Goal: Information Seeking & Learning: Check status

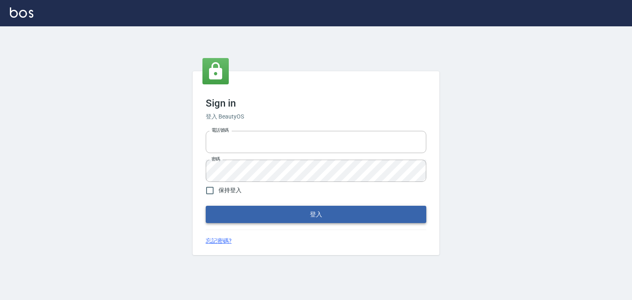
type input "0910967130"
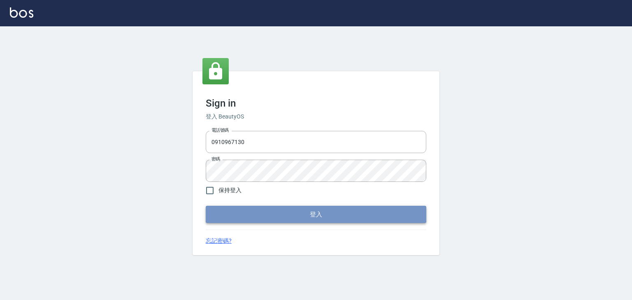
click at [316, 221] on button "登入" at bounding box center [316, 214] width 221 height 17
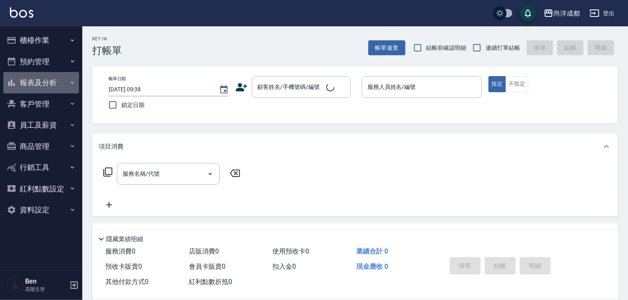
click at [25, 82] on button "報表及分析" at bounding box center [41, 82] width 76 height 21
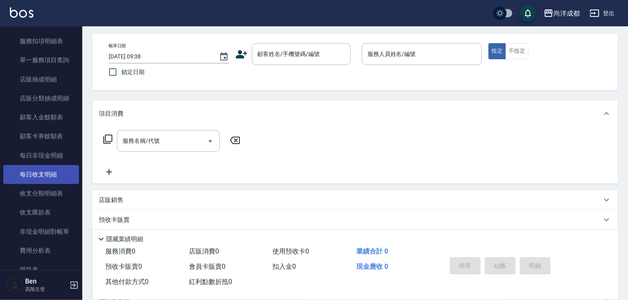
scroll to position [593, 0]
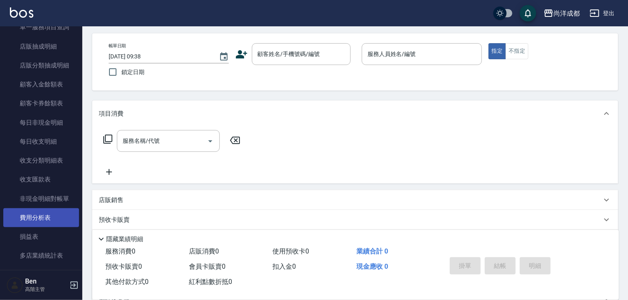
click at [44, 221] on link "費用分析表" at bounding box center [41, 217] width 76 height 19
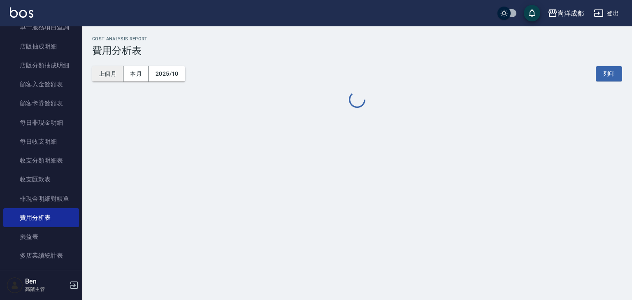
click at [107, 77] on button "上個月" at bounding box center [107, 73] width 31 height 15
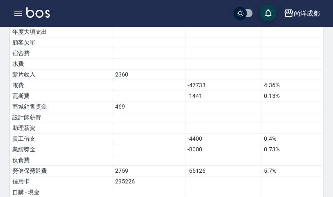
scroll to position [659, 0]
